Goal: Task Accomplishment & Management: Manage account settings

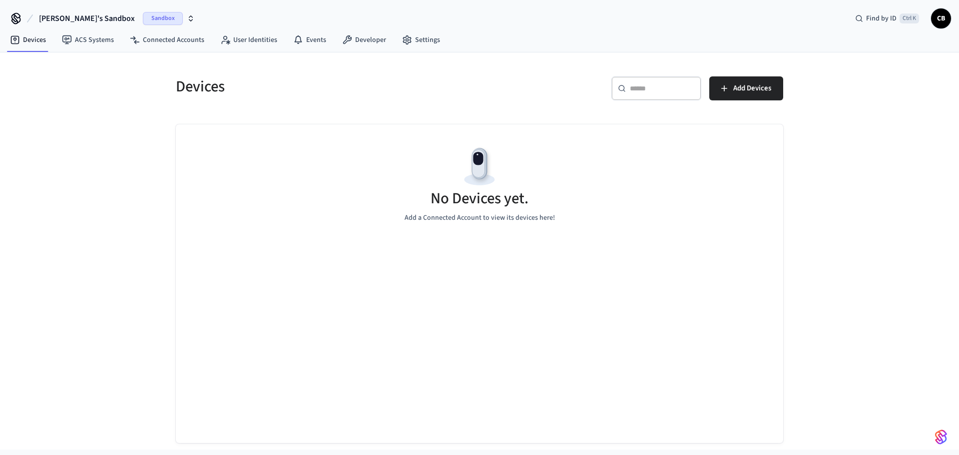
click at [939, 19] on span "CB" at bounding box center [941, 18] width 18 height 18
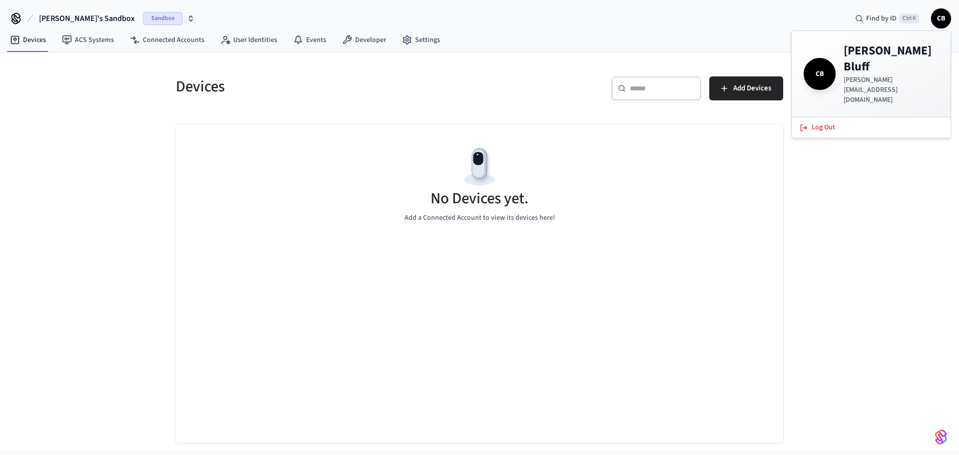
click at [293, 136] on div "No Devices yet. Add a Connected Account to view its devices here!" at bounding box center [479, 183] width 607 height 119
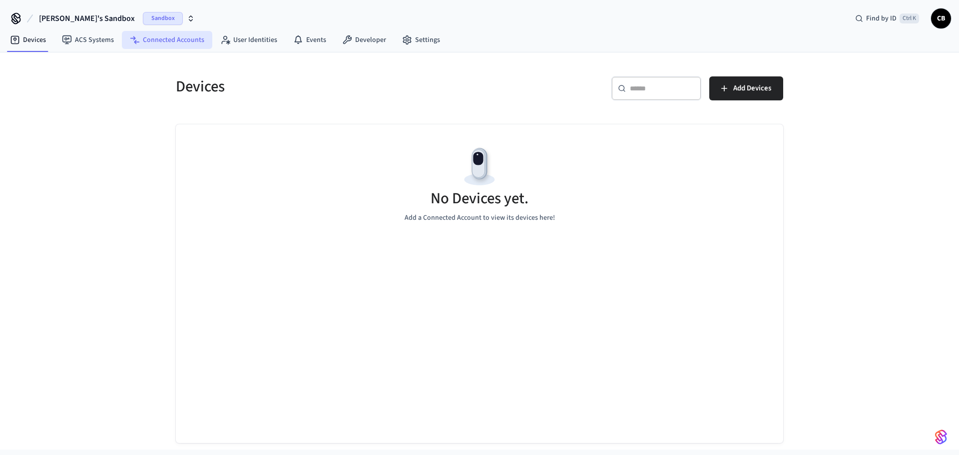
click at [172, 38] on link "Connected Accounts" at bounding box center [167, 40] width 90 height 18
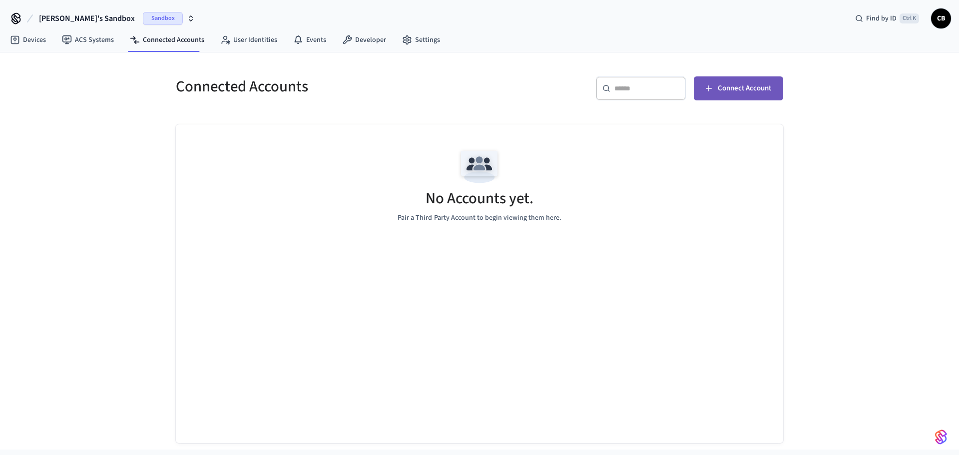
click at [741, 90] on span "Connect Account" at bounding box center [744, 88] width 53 height 13
click at [143, 18] on span "Sandbox" at bounding box center [163, 18] width 40 height 13
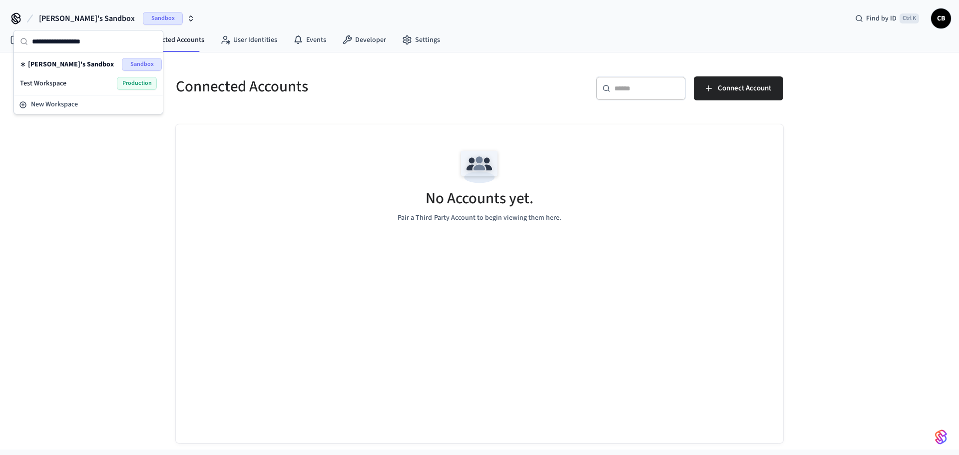
click at [86, 86] on div "Test Workspace Production" at bounding box center [88, 83] width 137 height 13
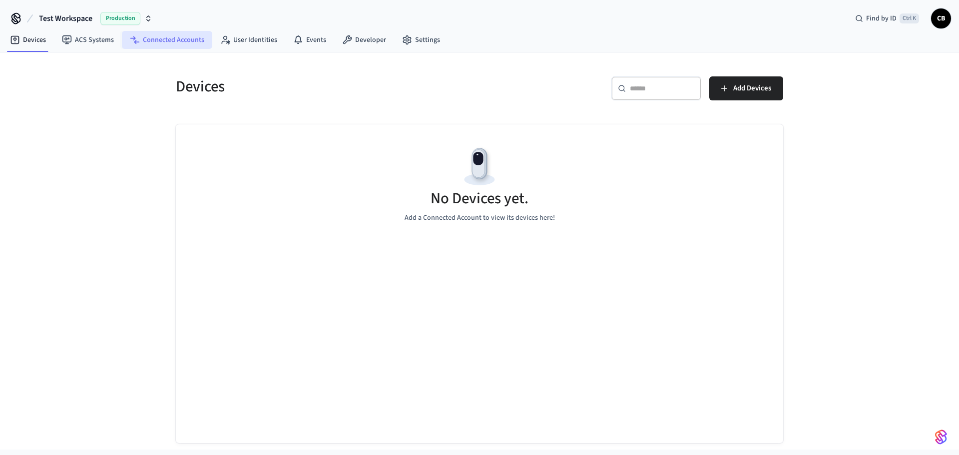
click at [177, 42] on link "Connected Accounts" at bounding box center [167, 40] width 90 height 18
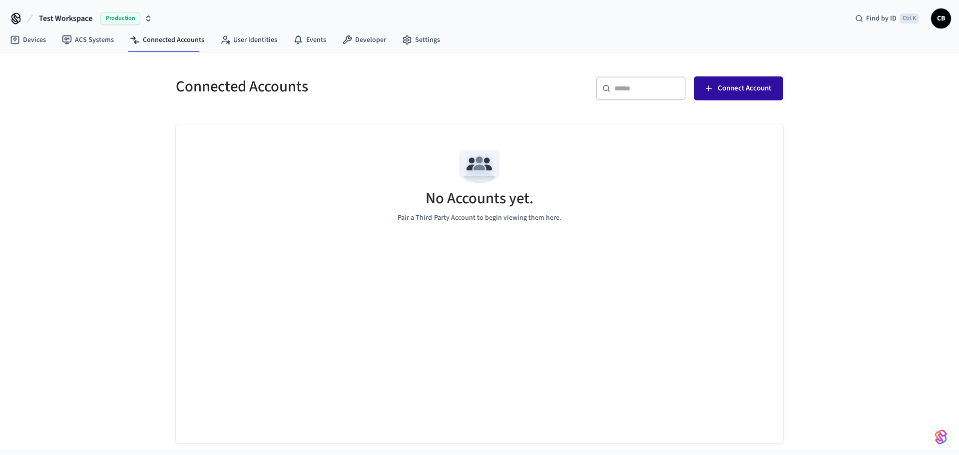
click at [744, 87] on span "Connect Account" at bounding box center [744, 88] width 53 height 13
click at [939, 18] on span "CB" at bounding box center [941, 18] width 18 height 18
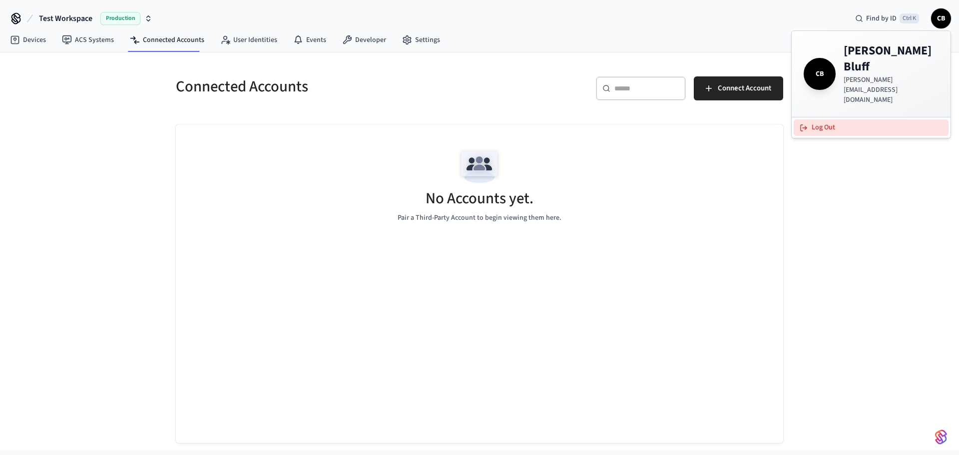
click at [825, 119] on button "Log Out" at bounding box center [871, 127] width 155 height 16
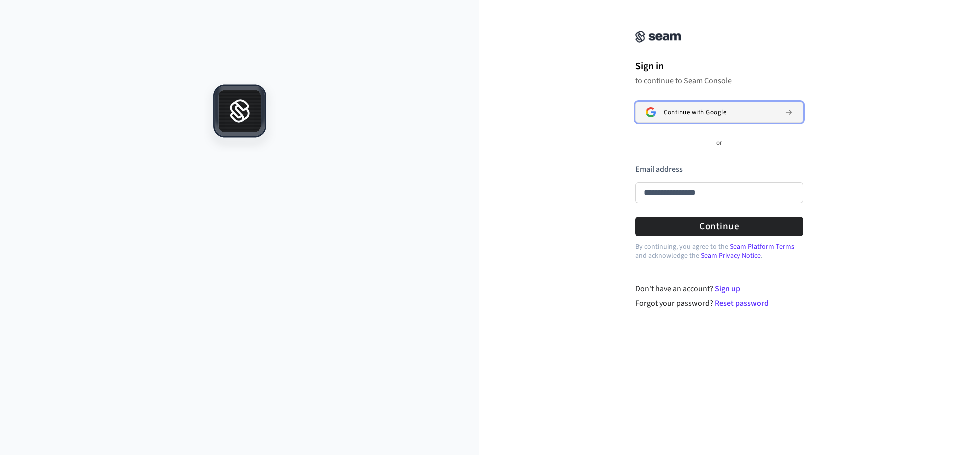
click at [709, 114] on span "Continue with Google" at bounding box center [695, 112] width 62 height 8
type input "**********"
